Goal: Find specific page/section: Find specific page/section

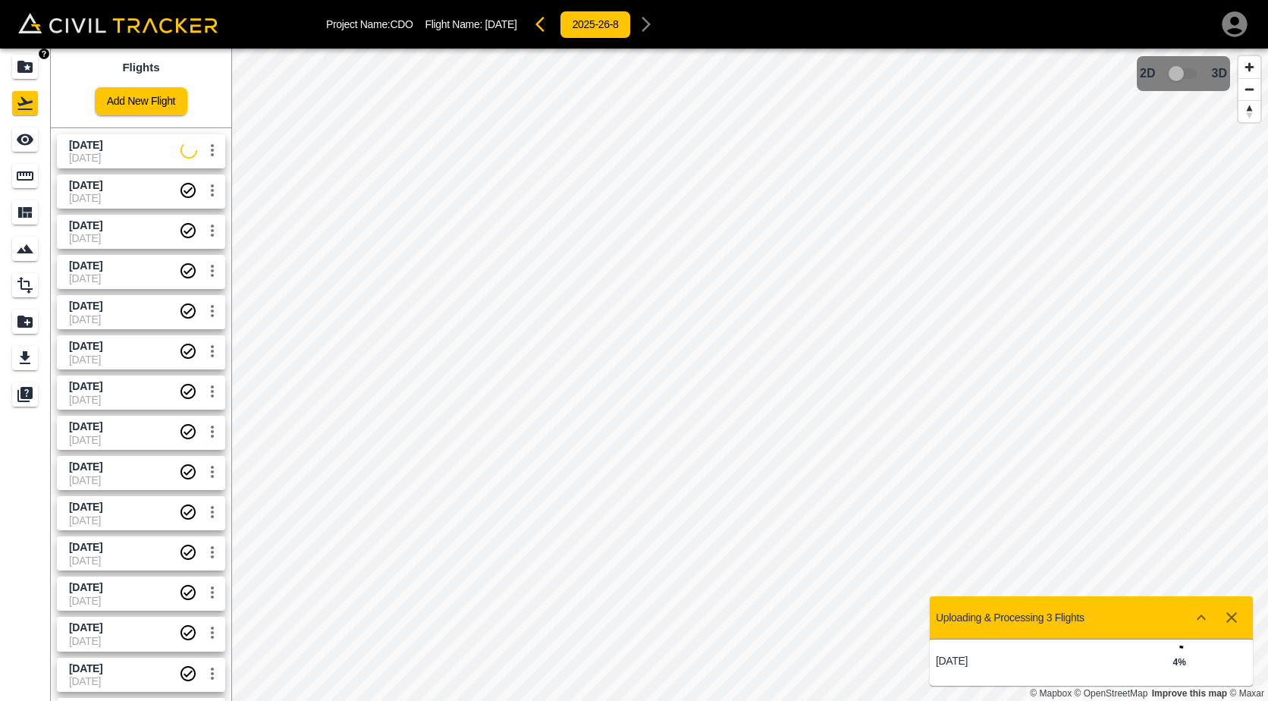
click at [27, 61] on icon "Projects" at bounding box center [25, 67] width 18 height 18
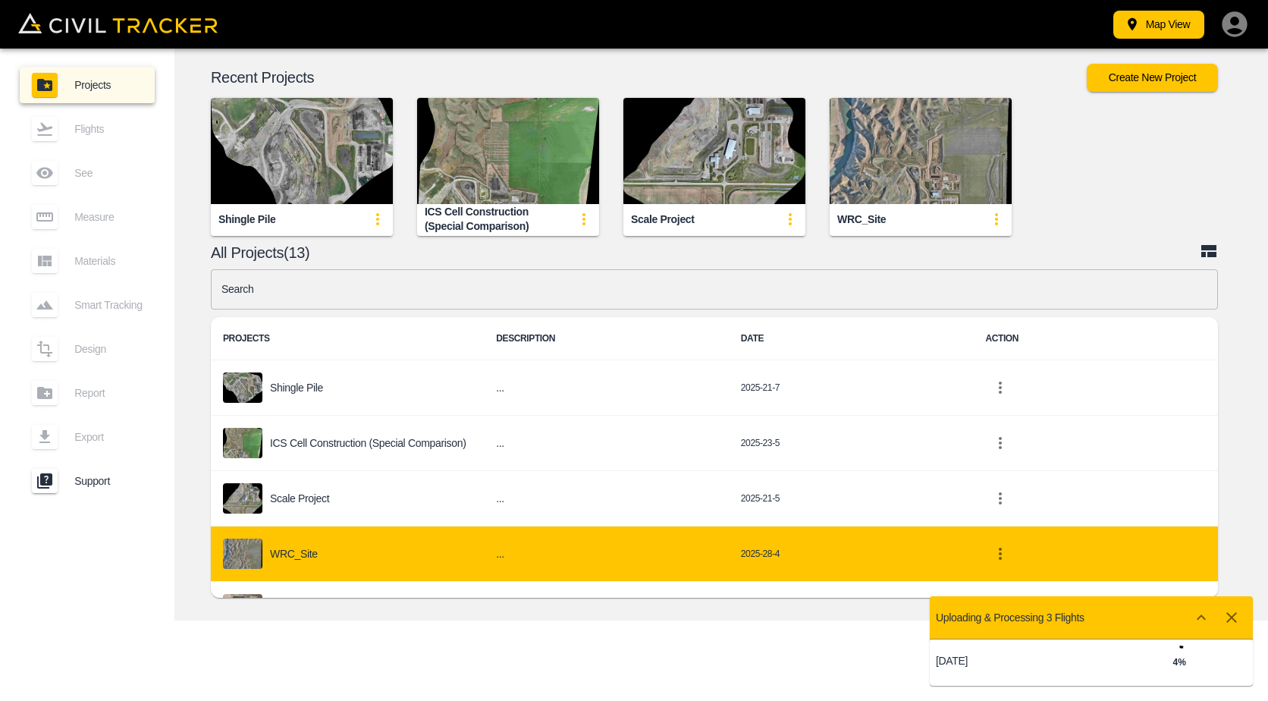
click at [312, 552] on p "WRC_Site" at bounding box center [294, 554] width 48 height 12
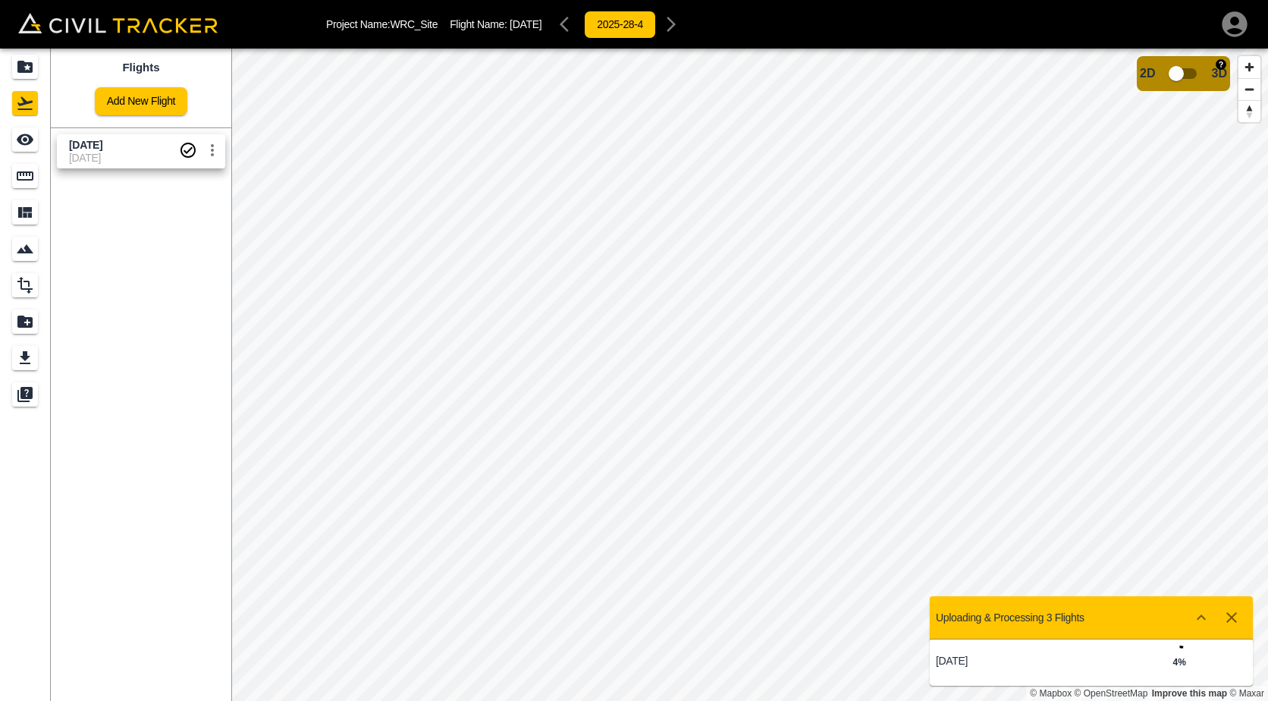
click at [1194, 71] on input "checkbox" at bounding box center [1176, 73] width 86 height 29
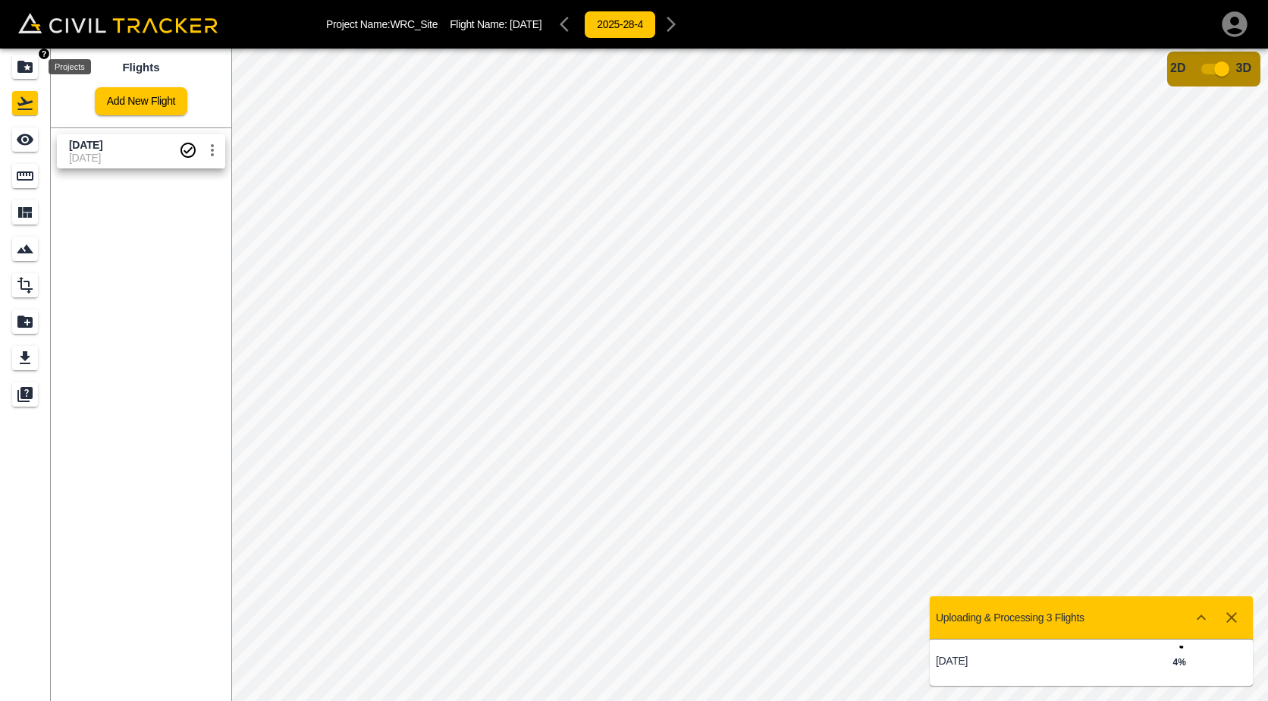
click at [27, 70] on icon "Projects" at bounding box center [24, 67] width 15 height 12
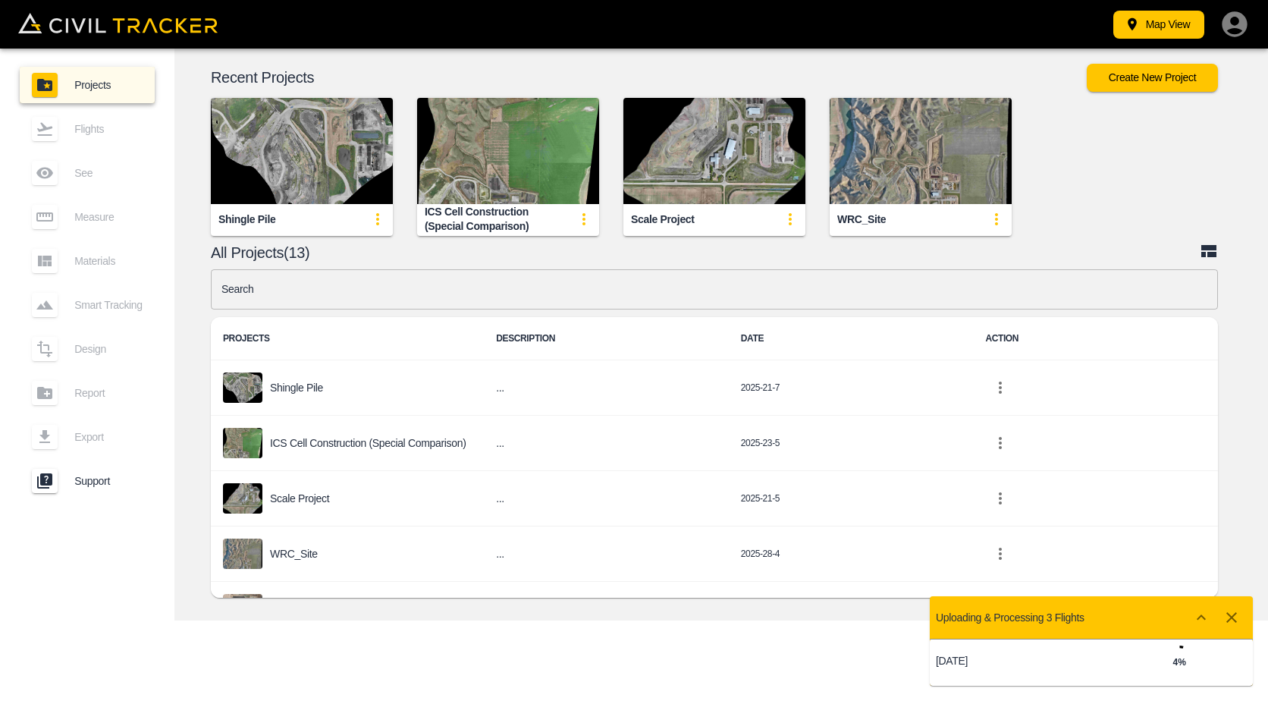
scroll to position [228, 0]
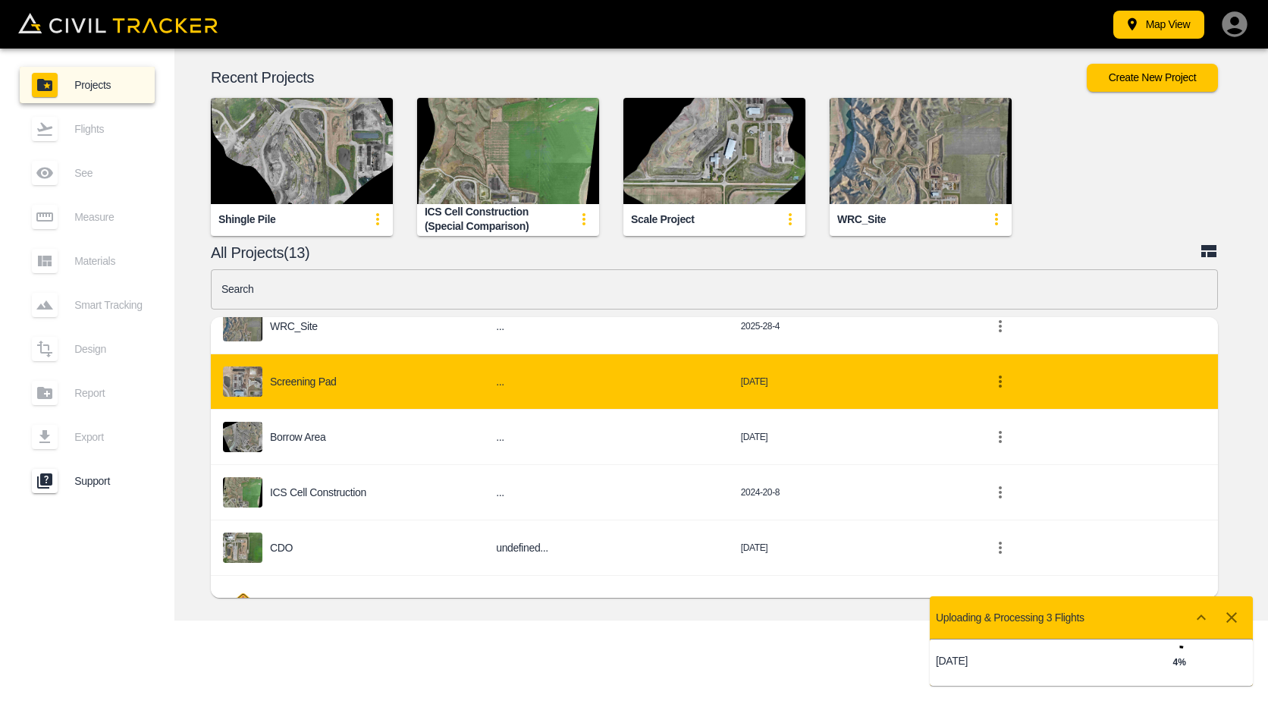
click at [319, 380] on p "Screening Pad" at bounding box center [303, 381] width 67 height 12
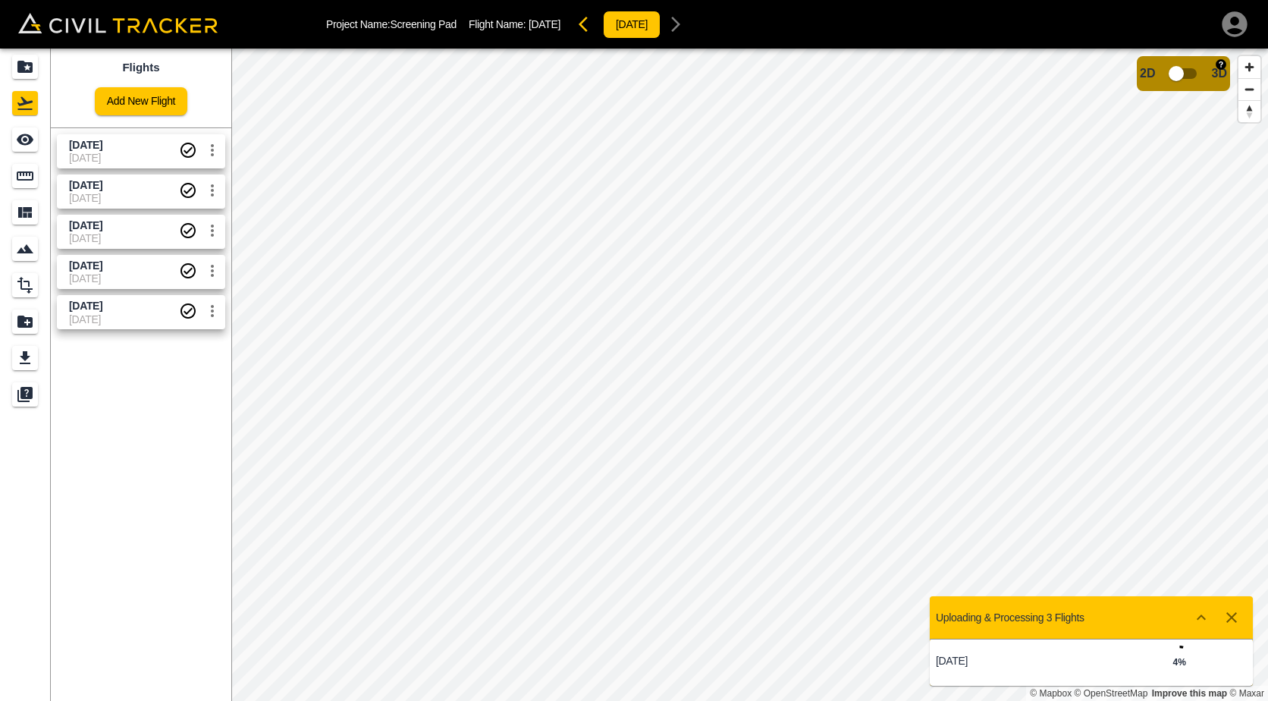
click at [1194, 76] on input "checkbox" at bounding box center [1176, 73] width 86 height 29
